Goal: Information Seeking & Learning: Learn about a topic

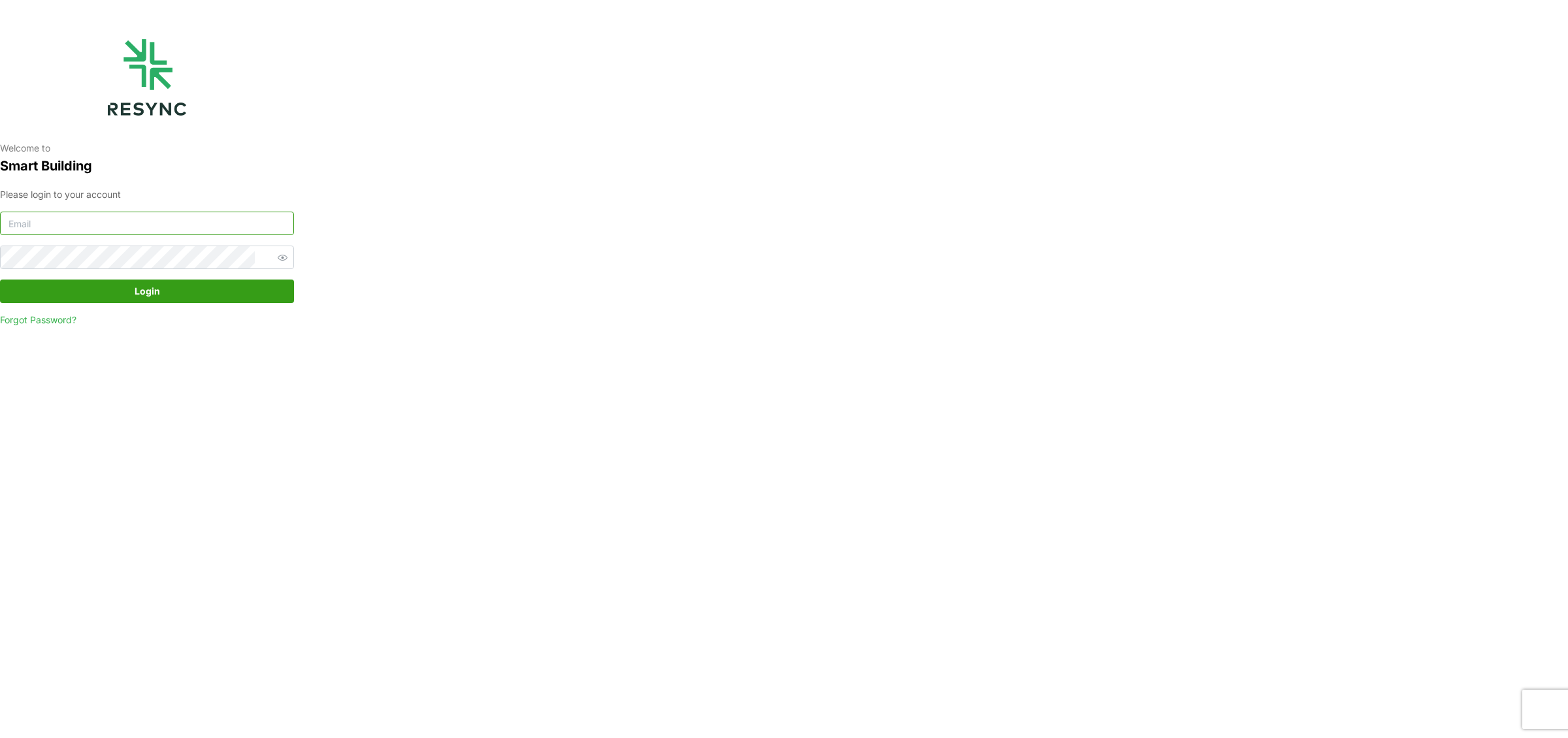
click at [56, 222] on input at bounding box center [147, 224] width 294 height 24
type input "kevin.wijaya@bsigroup.id"
click at [0, 280] on button "Login" at bounding box center [147, 292] width 294 height 24
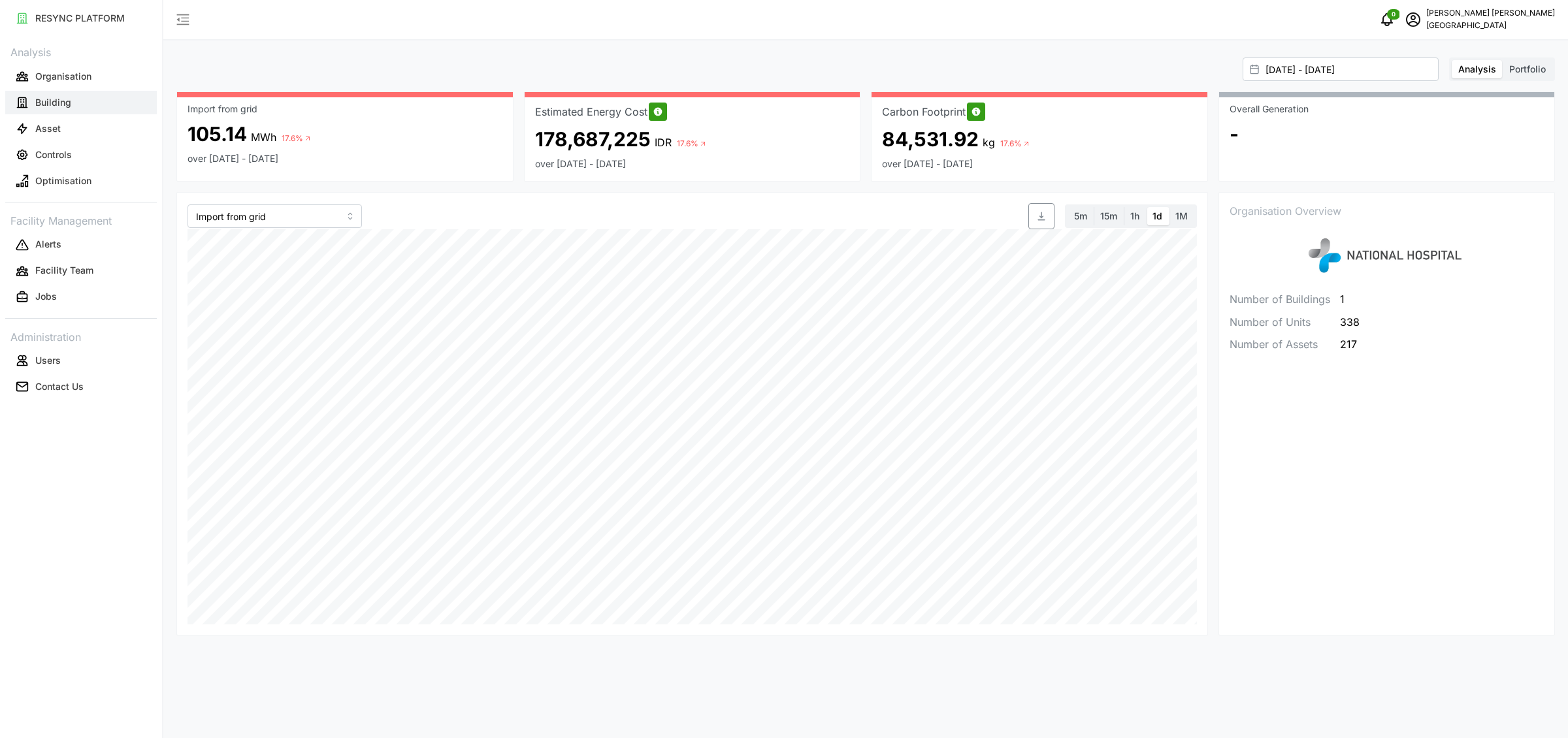
click at [51, 107] on p "Building" at bounding box center [53, 102] width 36 height 13
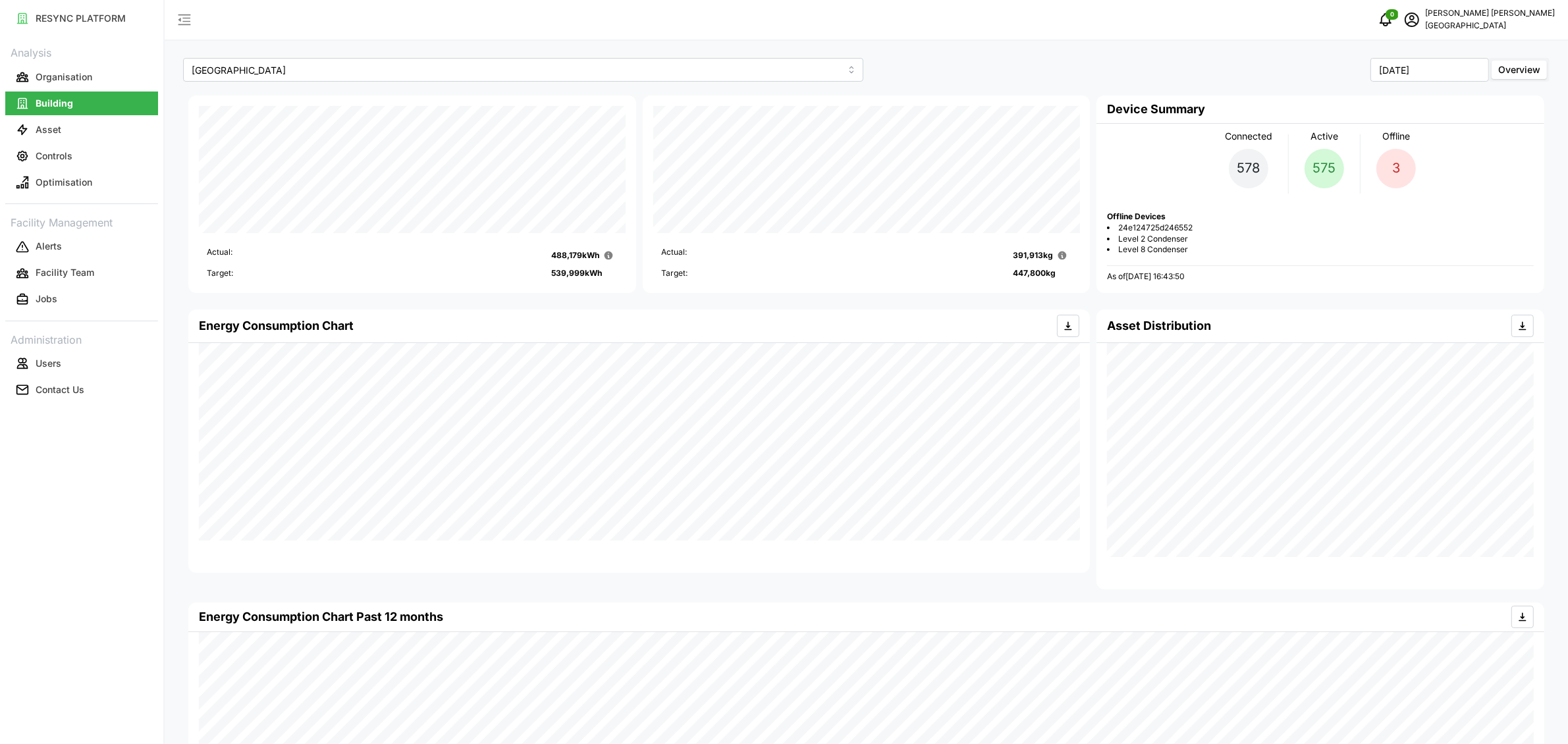
click at [1178, 229] on span "24e124725d246552" at bounding box center [1155, 228] width 74 height 11
click at [1178, 236] on span "Level 2 Condenser" at bounding box center [1153, 240] width 70 height 11
click at [1178, 236] on span "Level 2 Condenser" at bounding box center [1153, 240] width 70 height 11
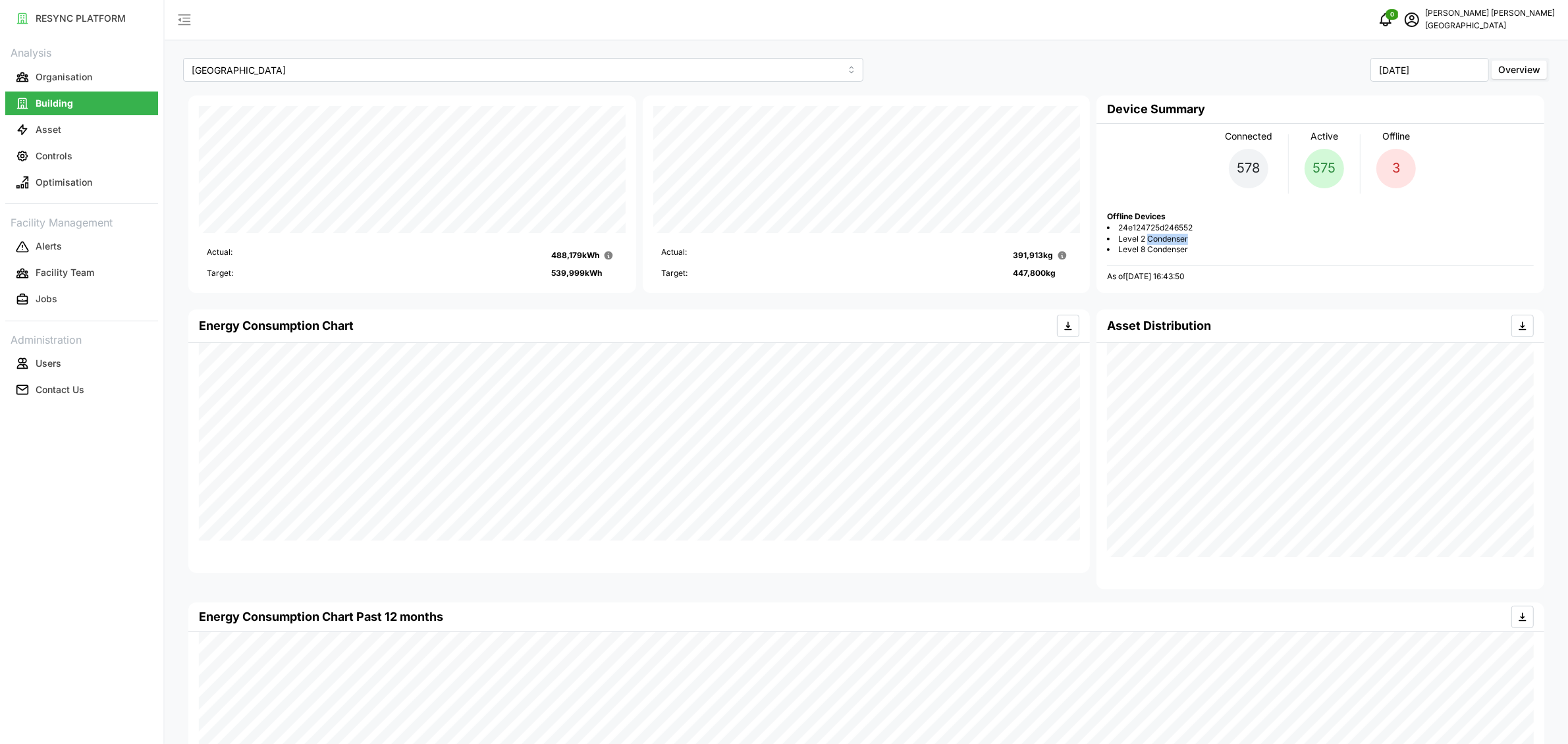
click at [1178, 236] on span "Level 2 Condenser" at bounding box center [1153, 240] width 70 height 11
click at [1179, 245] on span "Level 8 Condenser" at bounding box center [1153, 250] width 70 height 11
click at [1181, 236] on span "Level 2 Condenser" at bounding box center [1153, 240] width 70 height 11
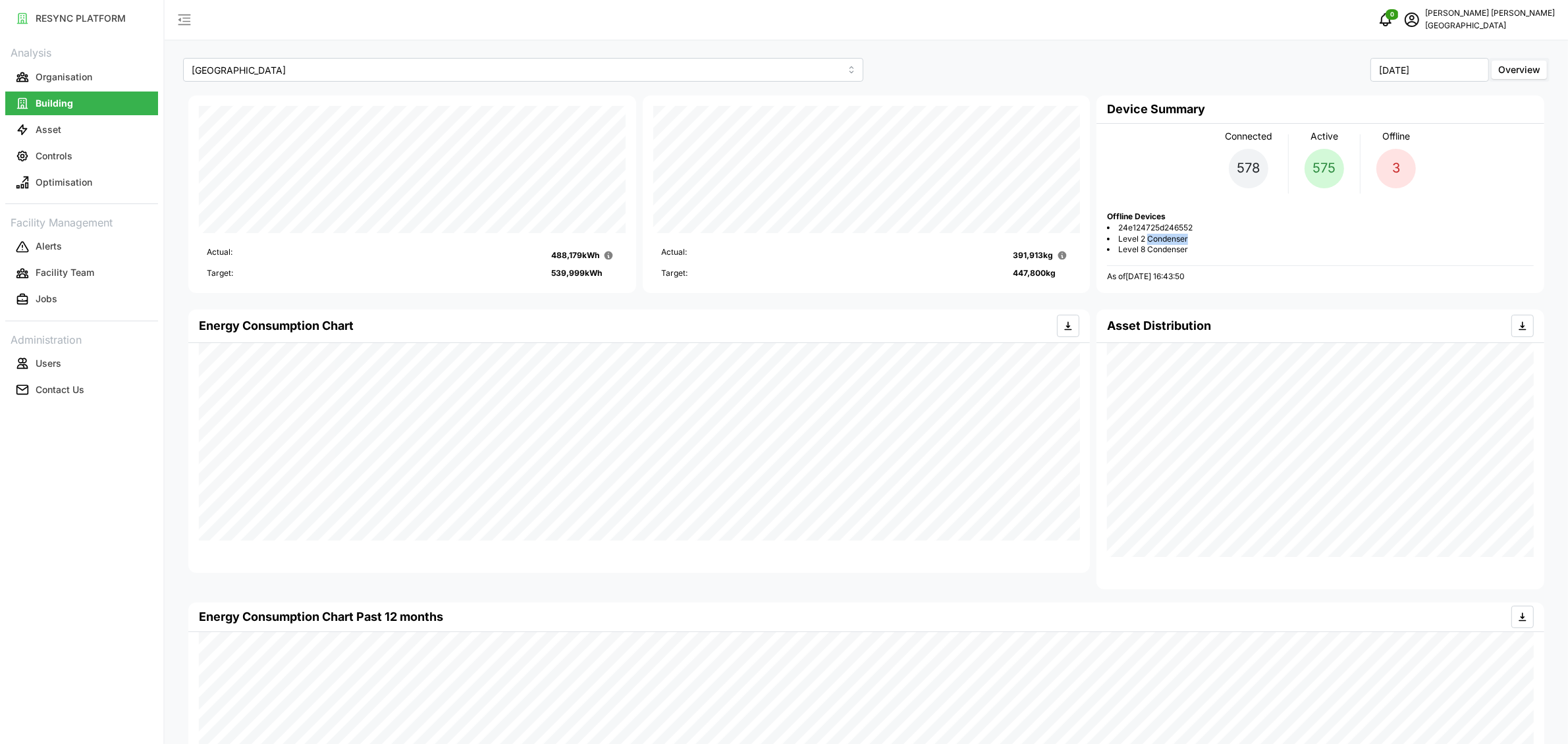
click at [1181, 236] on span "Level 2 Condenser" at bounding box center [1153, 240] width 70 height 11
click at [1185, 245] on span "Level 8 Condenser" at bounding box center [1153, 250] width 70 height 11
click at [1184, 228] on span "24e124725d246552" at bounding box center [1155, 228] width 74 height 11
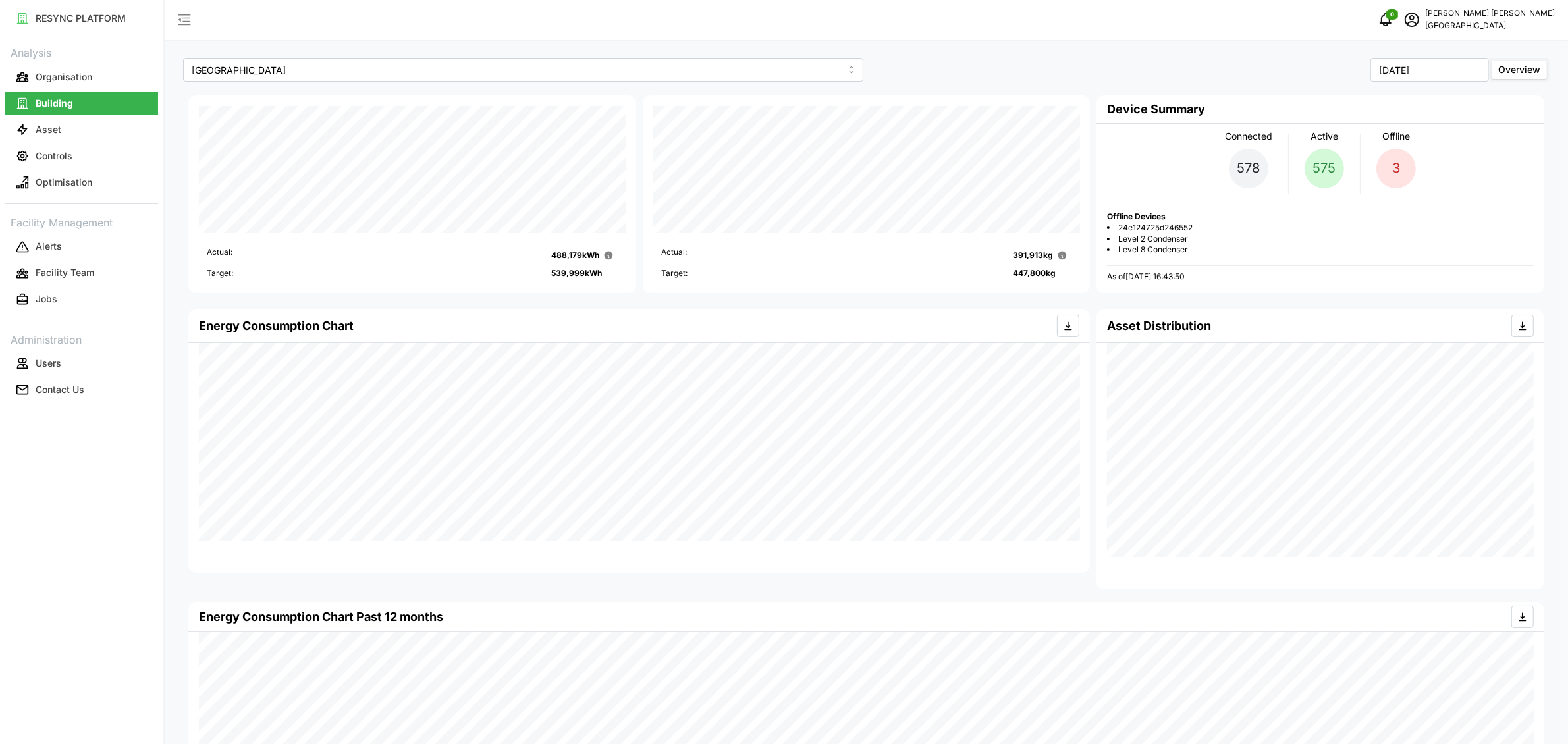
click at [1209, 236] on li "Level 2 Condenser" at bounding box center [1320, 240] width 426 height 11
click at [1189, 237] on li "Level 2 Condenser" at bounding box center [1320, 240] width 426 height 11
click at [1139, 226] on span "24e124725d246552" at bounding box center [1155, 228] width 74 height 11
click at [76, 125] on button "Asset" at bounding box center [81, 130] width 153 height 24
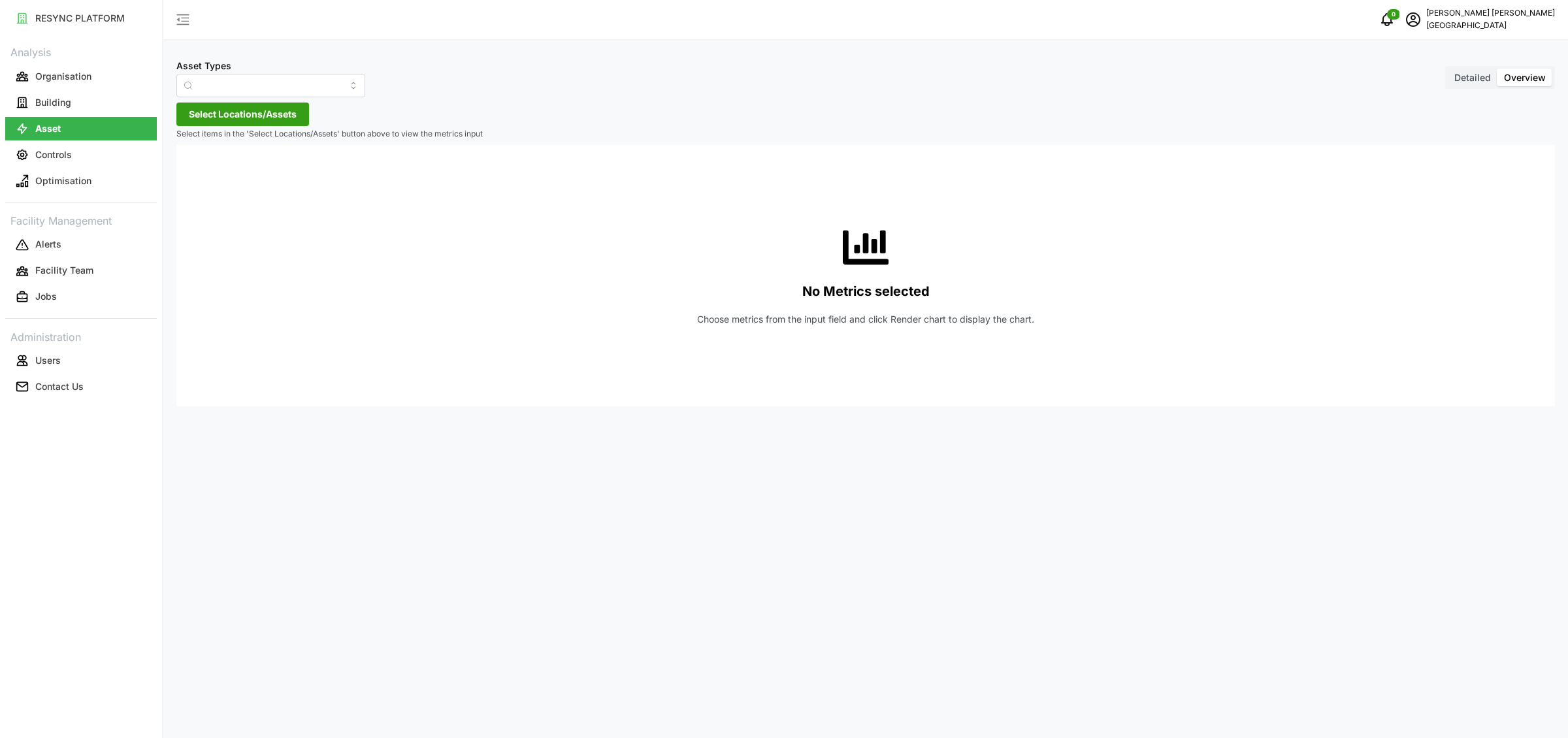
type input "Condenser"
click at [233, 91] on input "Condenser" at bounding box center [270, 86] width 189 height 24
click at [62, 107] on p "Building" at bounding box center [53, 102] width 36 height 13
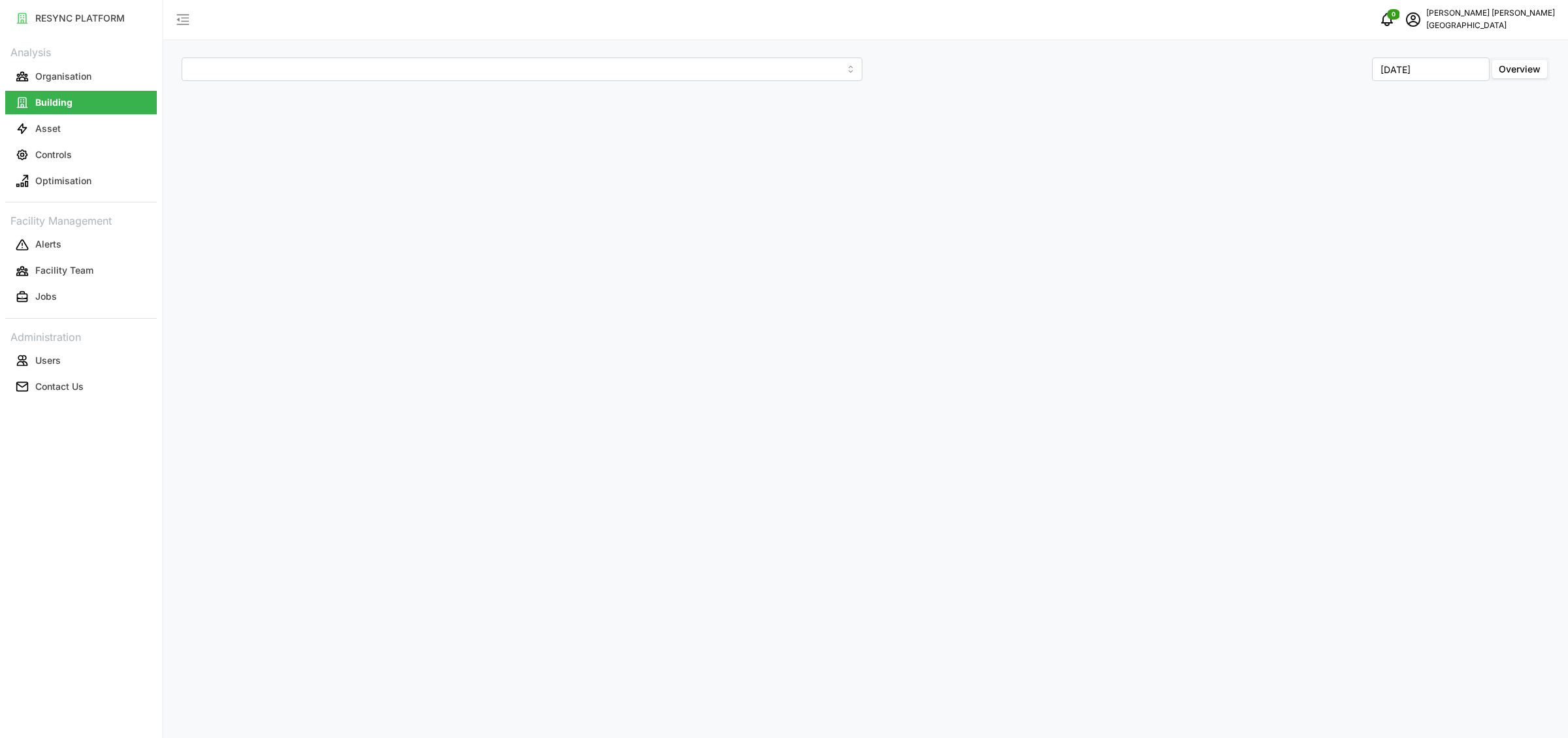
type input "[GEOGRAPHIC_DATA]"
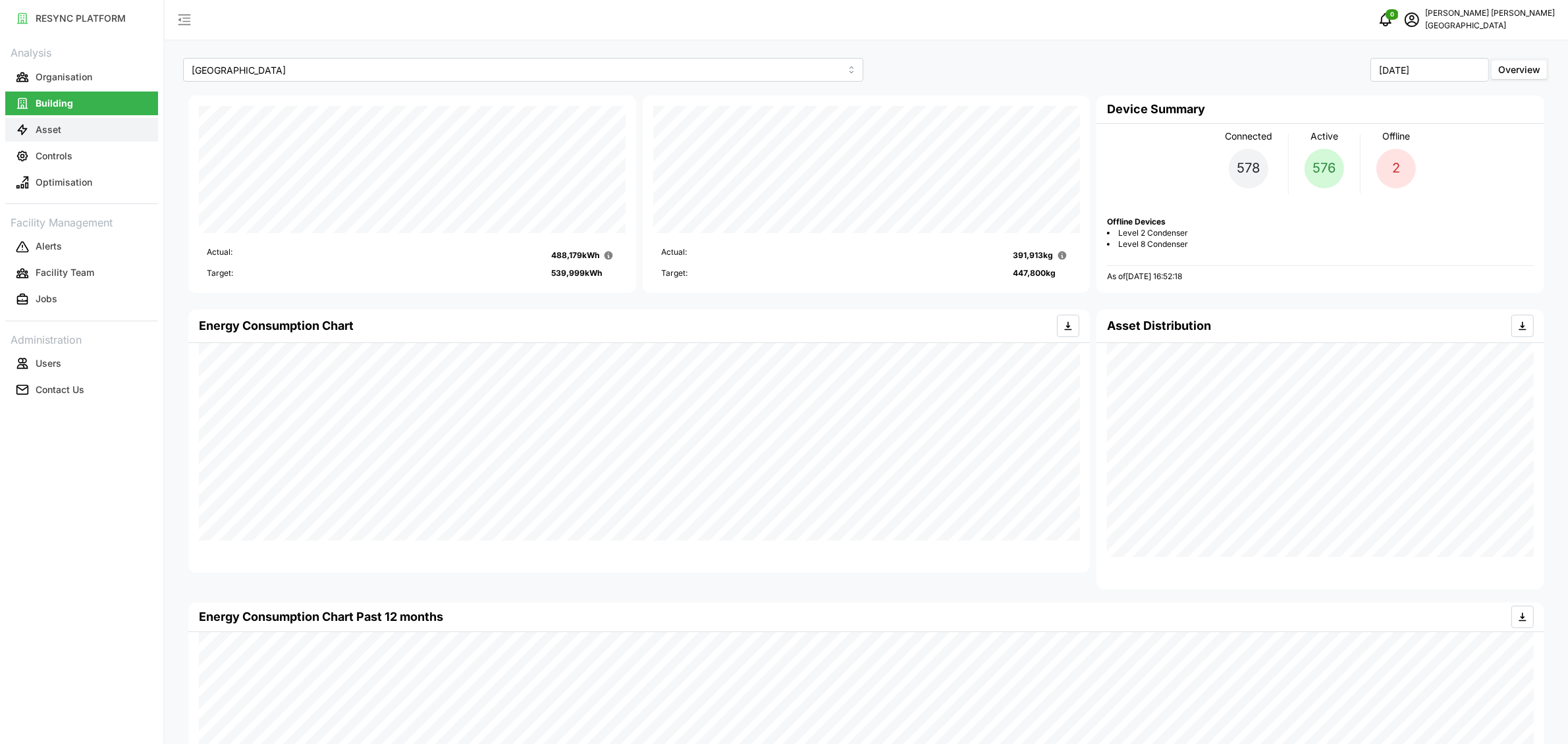
click at [59, 134] on p "Asset" at bounding box center [48, 129] width 25 height 13
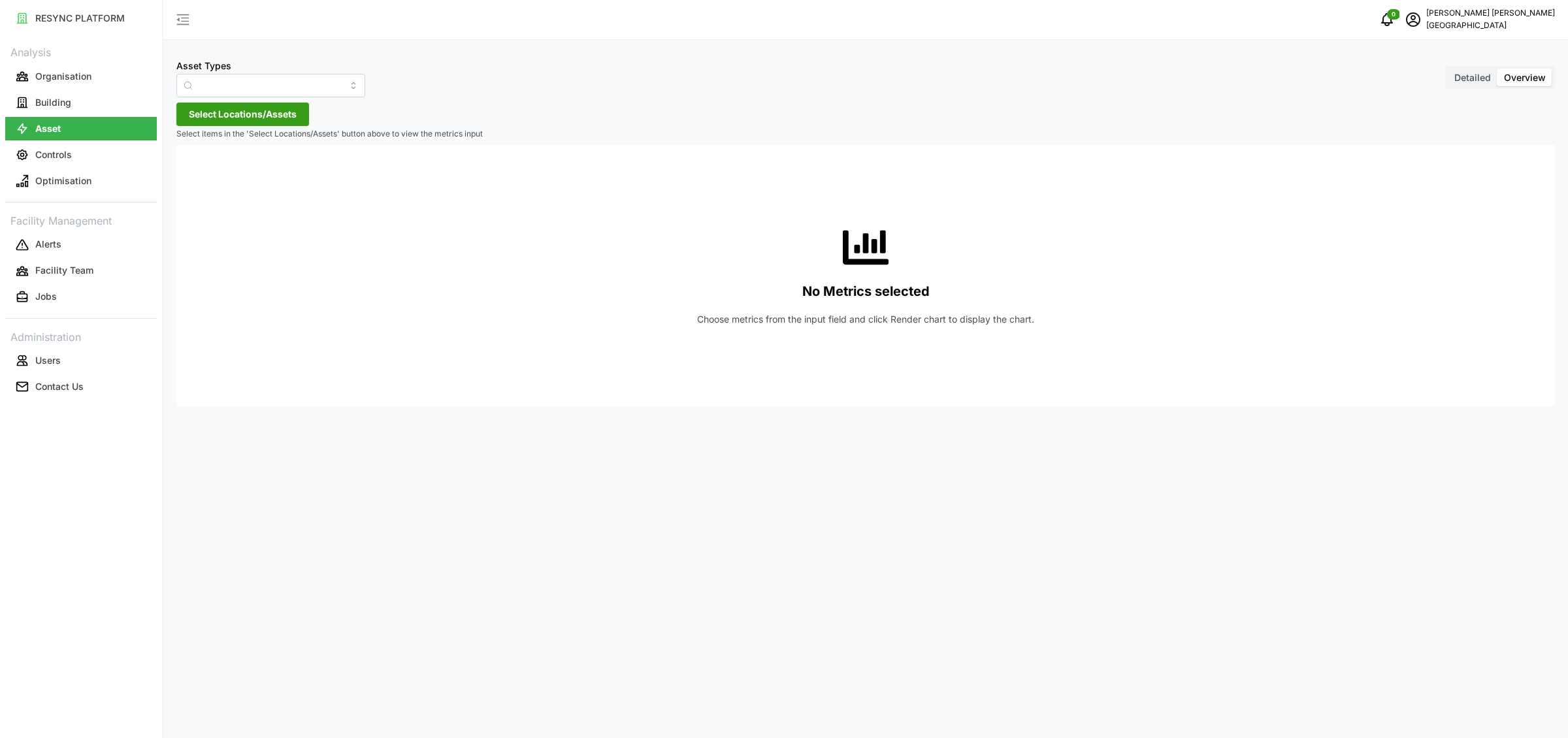
type input "Condenser"
click at [246, 83] on input "Condenser" at bounding box center [270, 86] width 189 height 24
click at [120, 105] on button "Building" at bounding box center [81, 102] width 152 height 24
